Goal: Task Accomplishment & Management: Manage account settings

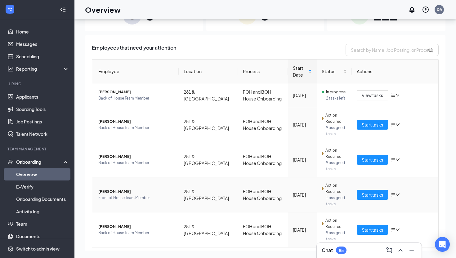
scroll to position [35, 0]
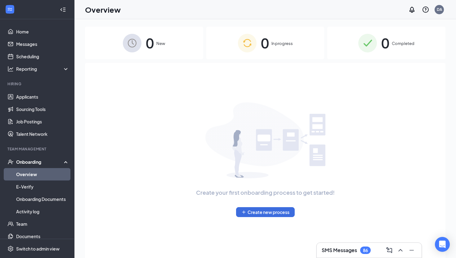
click at [343, 250] on h3 "SMS Messages" at bounding box center [338, 250] width 35 height 7
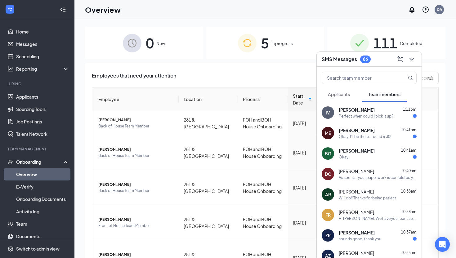
click at [362, 109] on span "[PERSON_NAME]" at bounding box center [356, 110] width 36 height 6
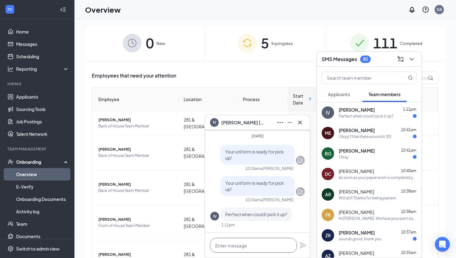
click at [245, 240] on textarea at bounding box center [253, 245] width 87 height 15
click at [266, 246] on textarea "Whenever you'd like" at bounding box center [253, 245] width 87 height 15
type textarea "Whenever you'd like!"
click at [298, 241] on div "Whenever you'd like!" at bounding box center [257, 245] width 105 height 25
click at [301, 242] on icon "Plane" at bounding box center [302, 245] width 7 height 7
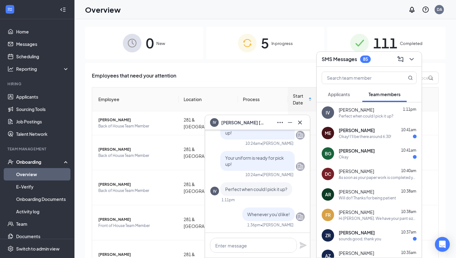
click at [338, 57] on h3 "SMS Messages" at bounding box center [338, 59] width 35 height 7
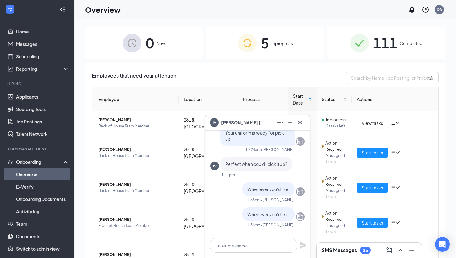
click at [304, 121] on button at bounding box center [300, 122] width 10 height 10
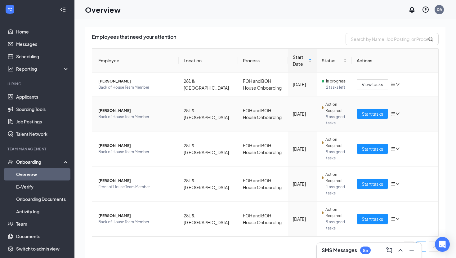
scroll to position [7, 0]
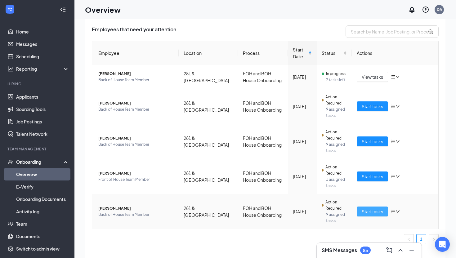
click at [366, 212] on span "Start tasks" at bounding box center [371, 211] width 21 height 7
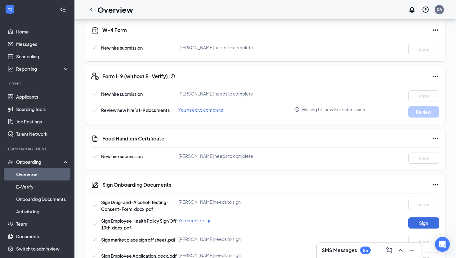
scroll to position [67, 0]
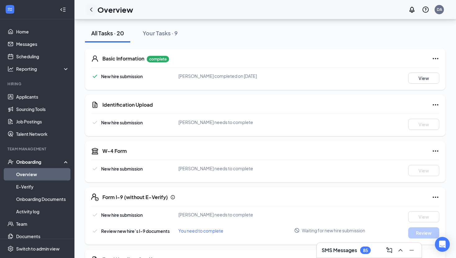
click at [92, 11] on icon "ChevronLeft" at bounding box center [90, 9] width 7 height 7
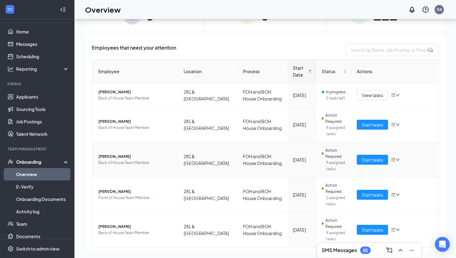
scroll to position [32, 0]
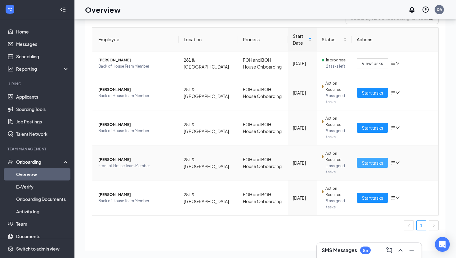
click at [379, 163] on span "Start tasks" at bounding box center [371, 162] width 21 height 7
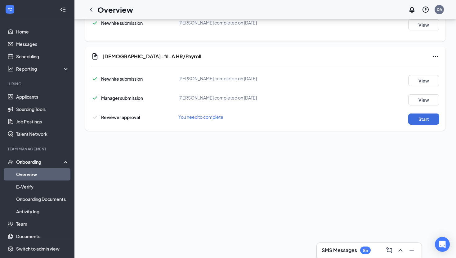
scroll to position [311, 0]
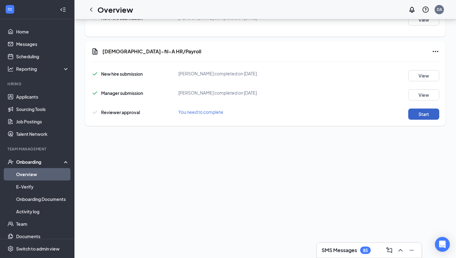
click at [429, 120] on button "Start" at bounding box center [423, 113] width 31 height 11
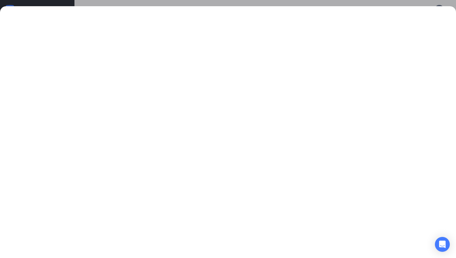
click at [233, 7] on div at bounding box center [228, 132] width 456 height 252
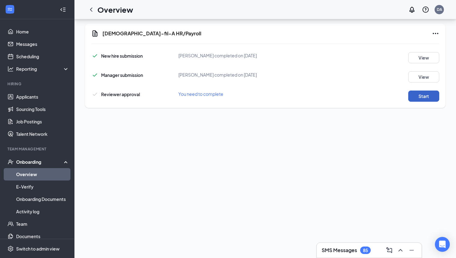
scroll to position [308, 0]
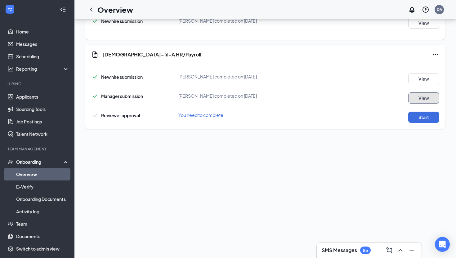
click at [419, 103] on button "View" at bounding box center [423, 97] width 31 height 11
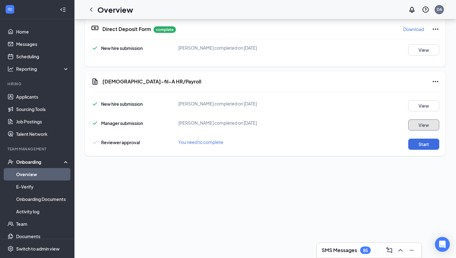
scroll to position [192, 0]
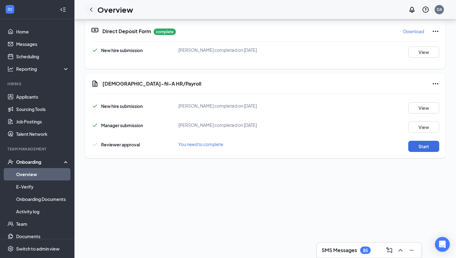
click at [92, 13] on div at bounding box center [91, 9] width 12 height 12
